Goal: Find specific page/section: Find specific page/section

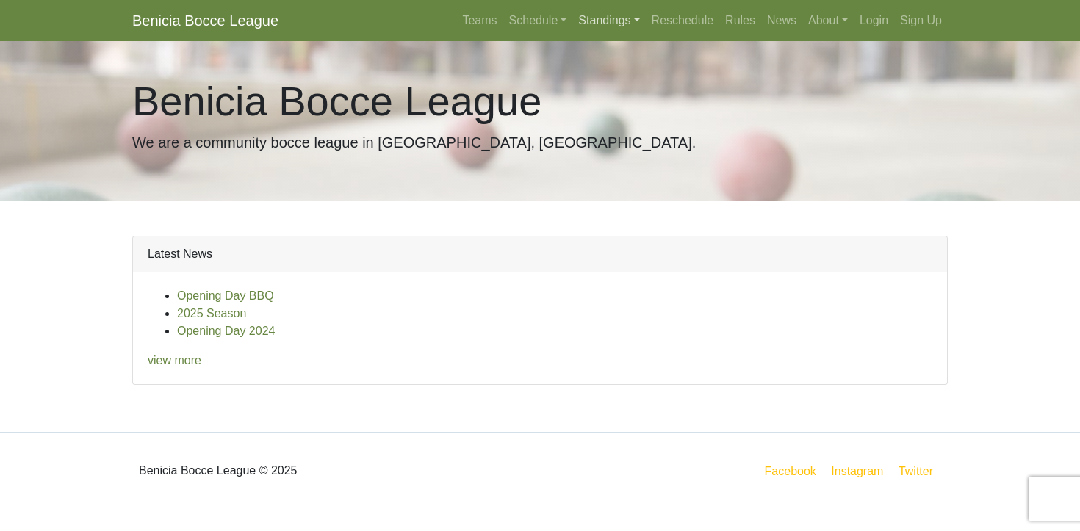
click at [601, 19] on link "Standings" at bounding box center [608, 20] width 73 height 29
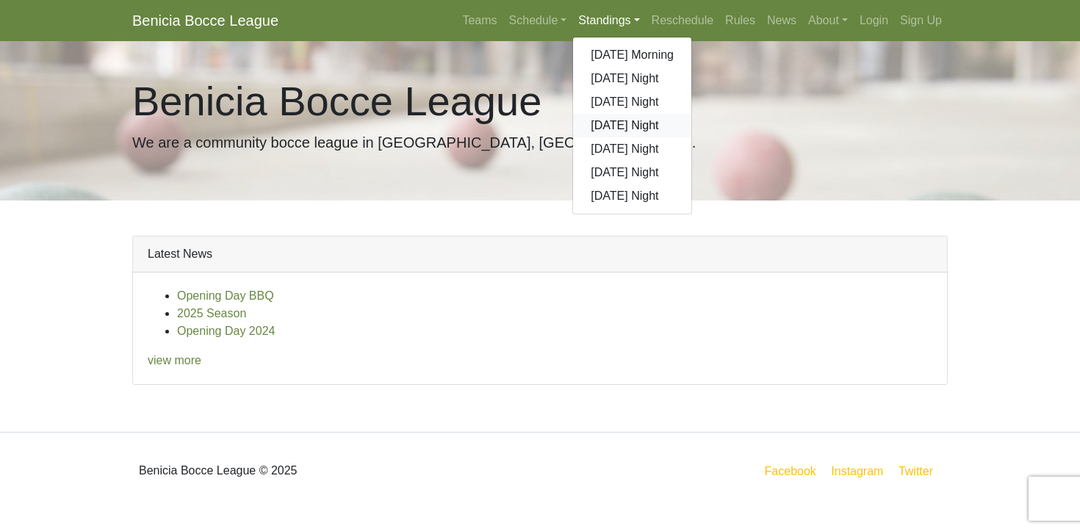
click at [612, 126] on link "[DATE] Night" at bounding box center [632, 126] width 118 height 24
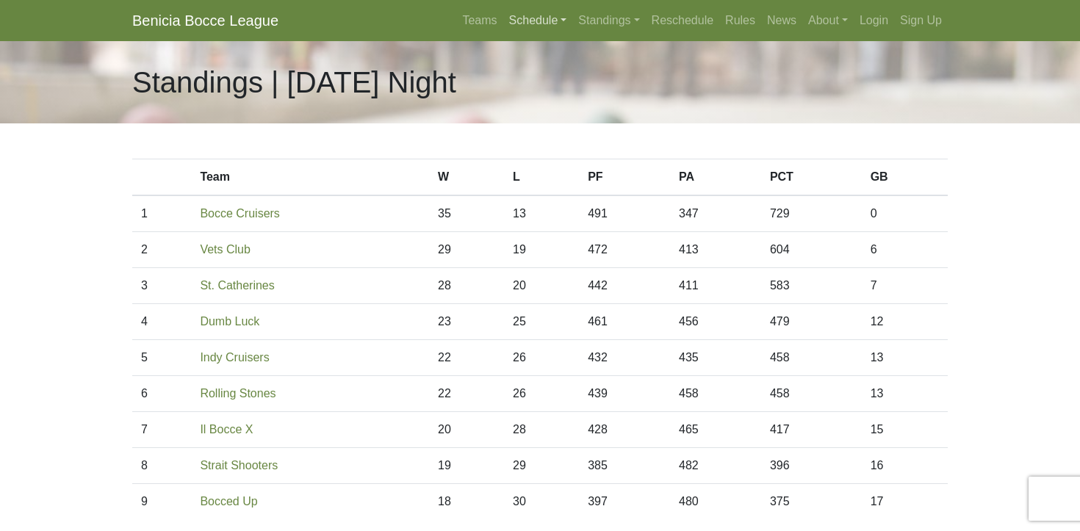
click at [528, 19] on link "Schedule" at bounding box center [538, 20] width 70 height 29
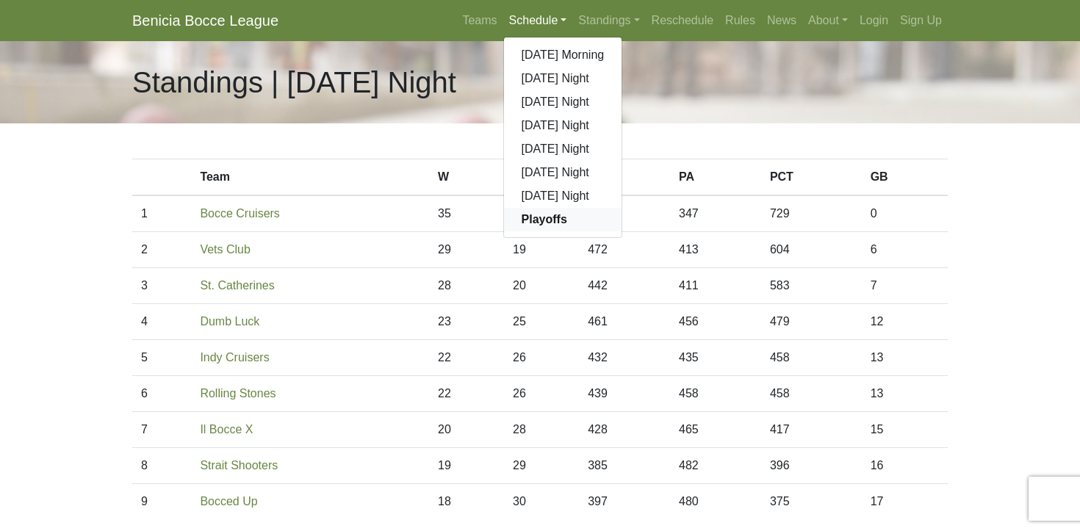
click at [536, 215] on strong "Playoffs" at bounding box center [545, 219] width 46 height 12
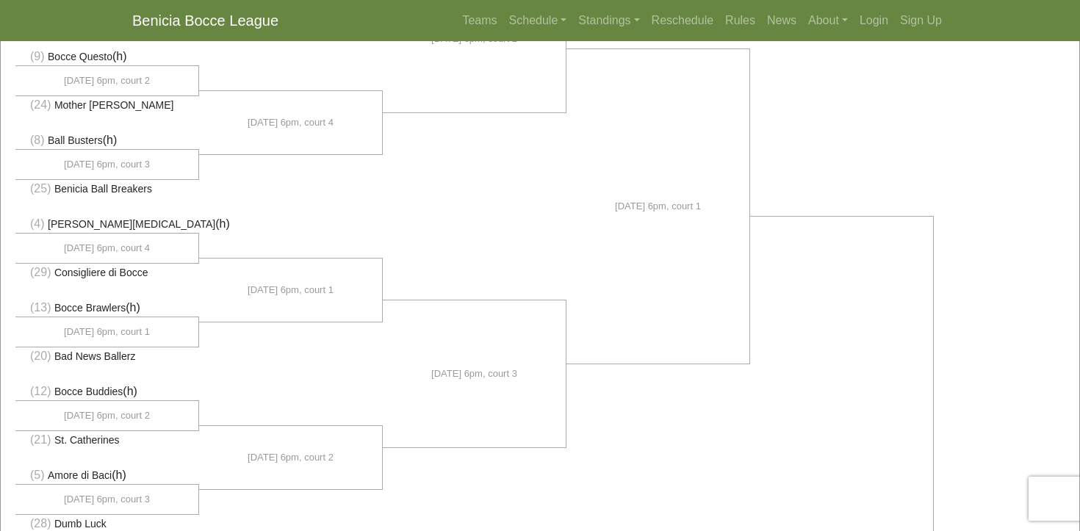
scroll to position [323, 0]
